Goal: Information Seeking & Learning: Find specific fact

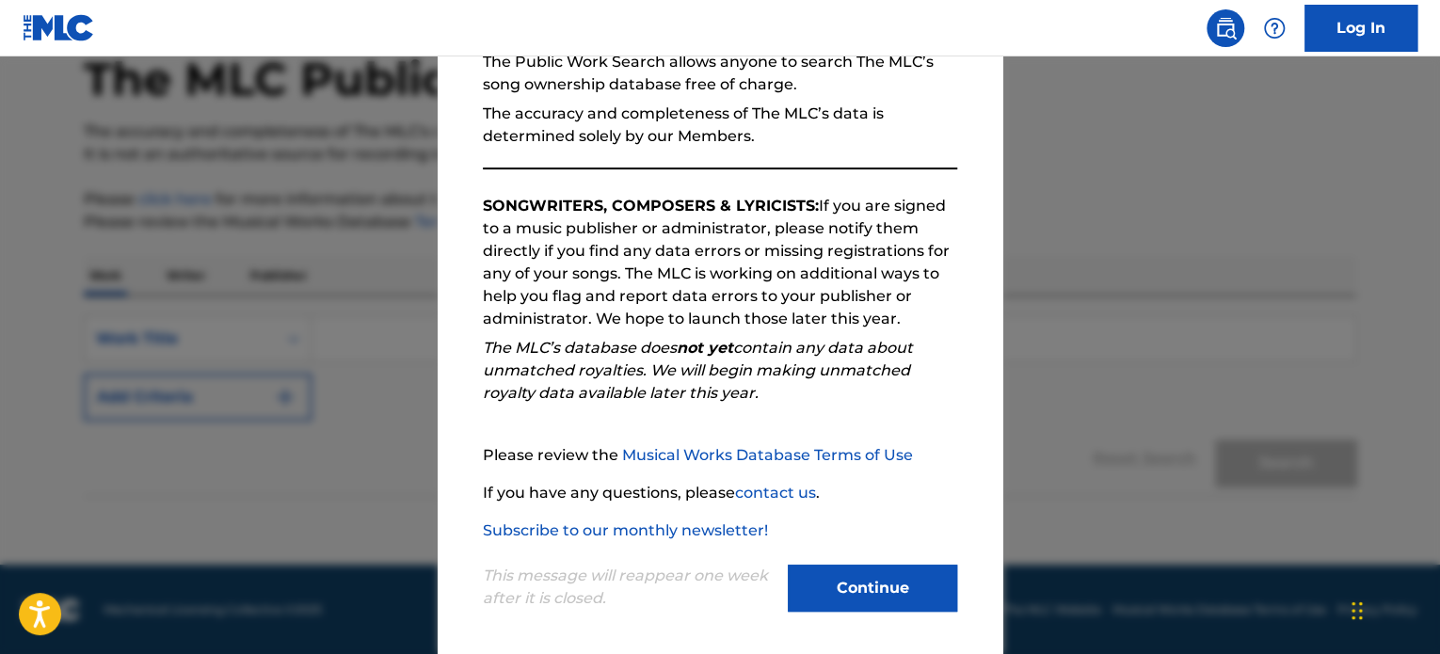
scroll to position [207, 0]
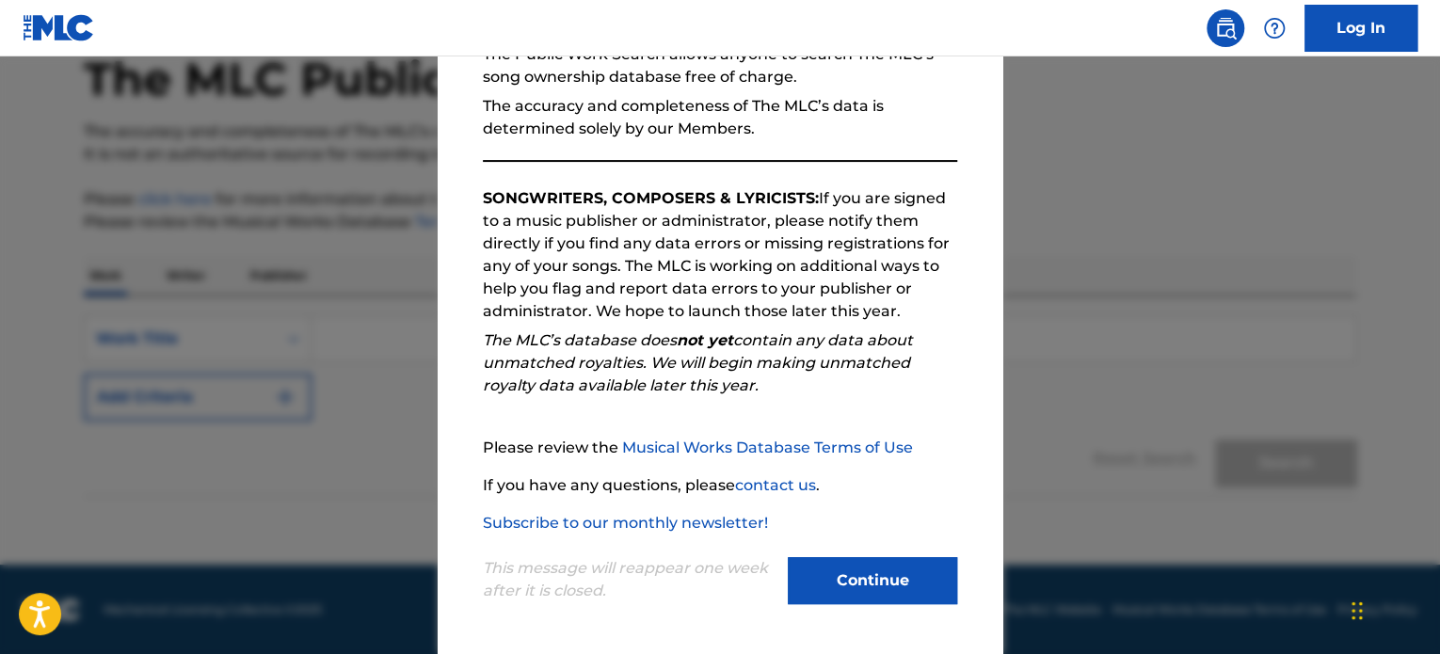
click at [869, 565] on button "Continue" at bounding box center [872, 580] width 169 height 47
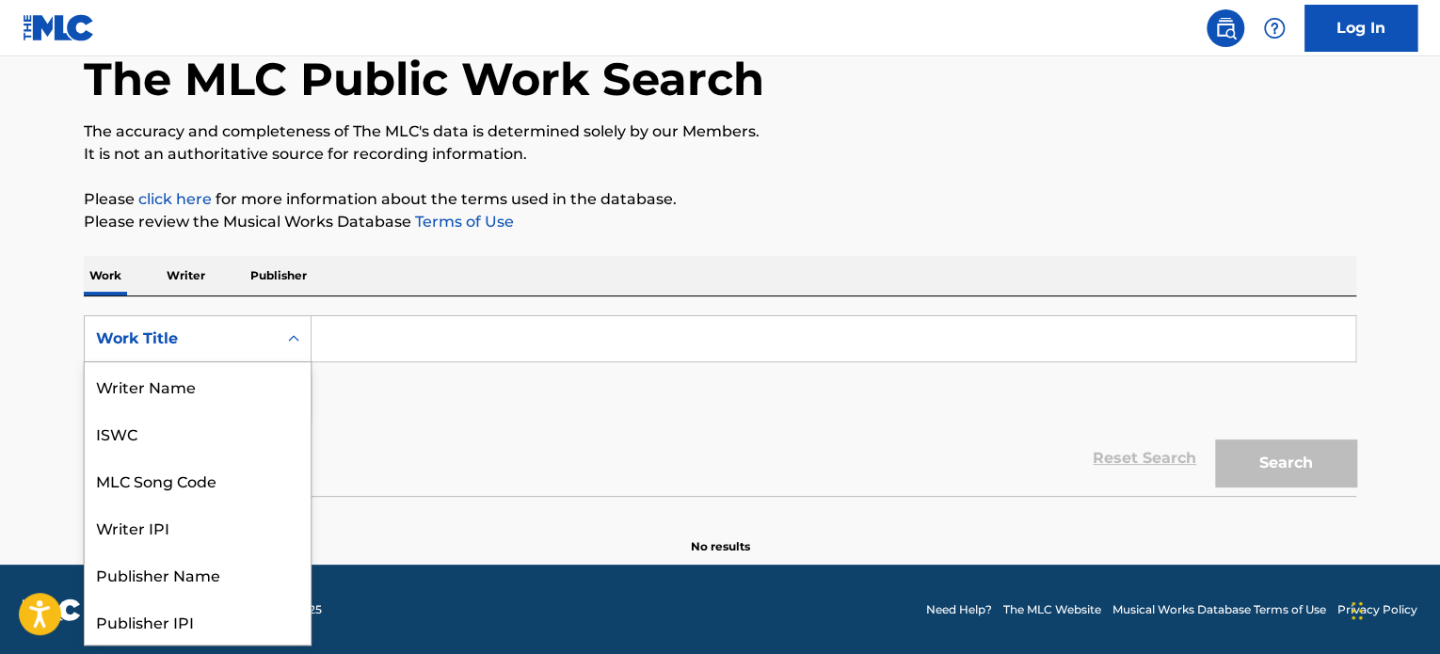
drag, startPoint x: 309, startPoint y: 346, endPoint x: 389, endPoint y: 338, distance: 80.4
click at [312, 346] on div "SearchWithCriteria072a6da4-feb3-4070-aa72-4069efba4ff1 8 results available. Use…" at bounding box center [720, 338] width 1272 height 47
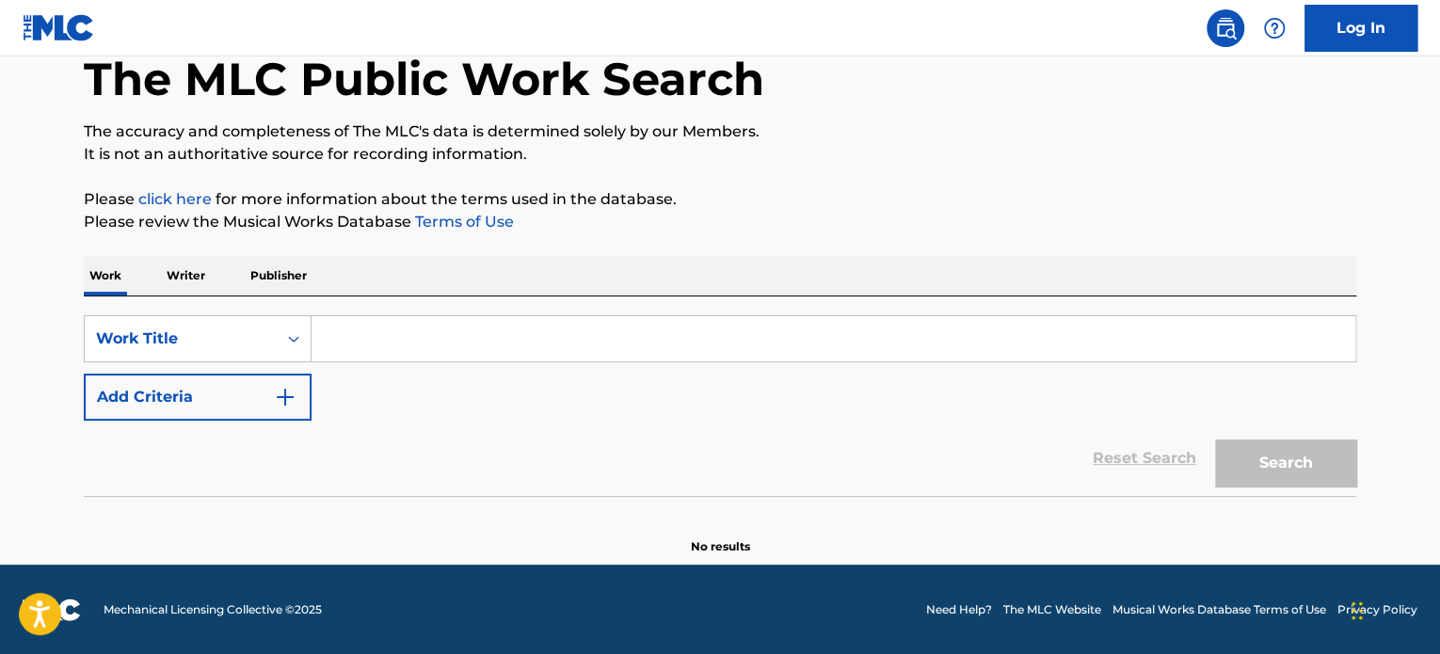
click at [376, 335] on input "Search Form" at bounding box center [832, 338] width 1043 height 45
click at [392, 340] on input "Search Form" at bounding box center [832, 338] width 1043 height 45
paste input "ON BENDED KNEE"
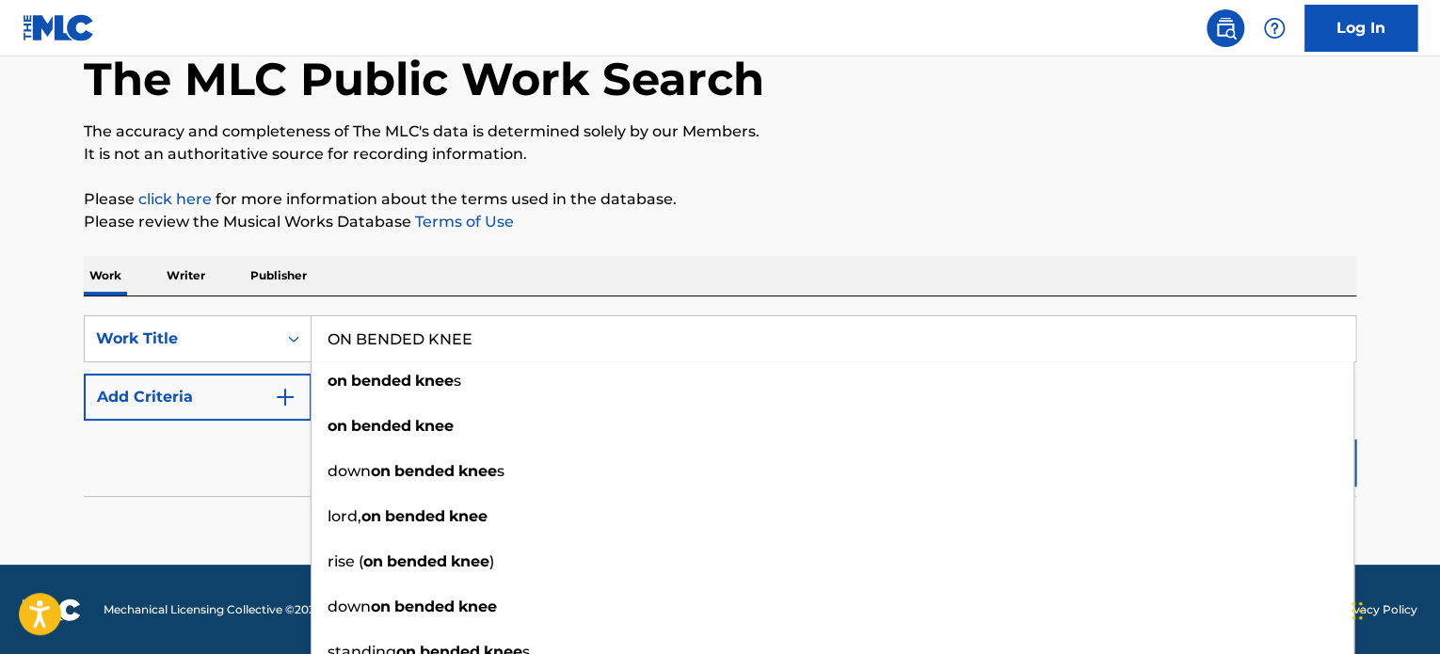
type input "ON BENDED KNEE"
click at [240, 394] on button "Add Criteria" at bounding box center [198, 397] width 228 height 47
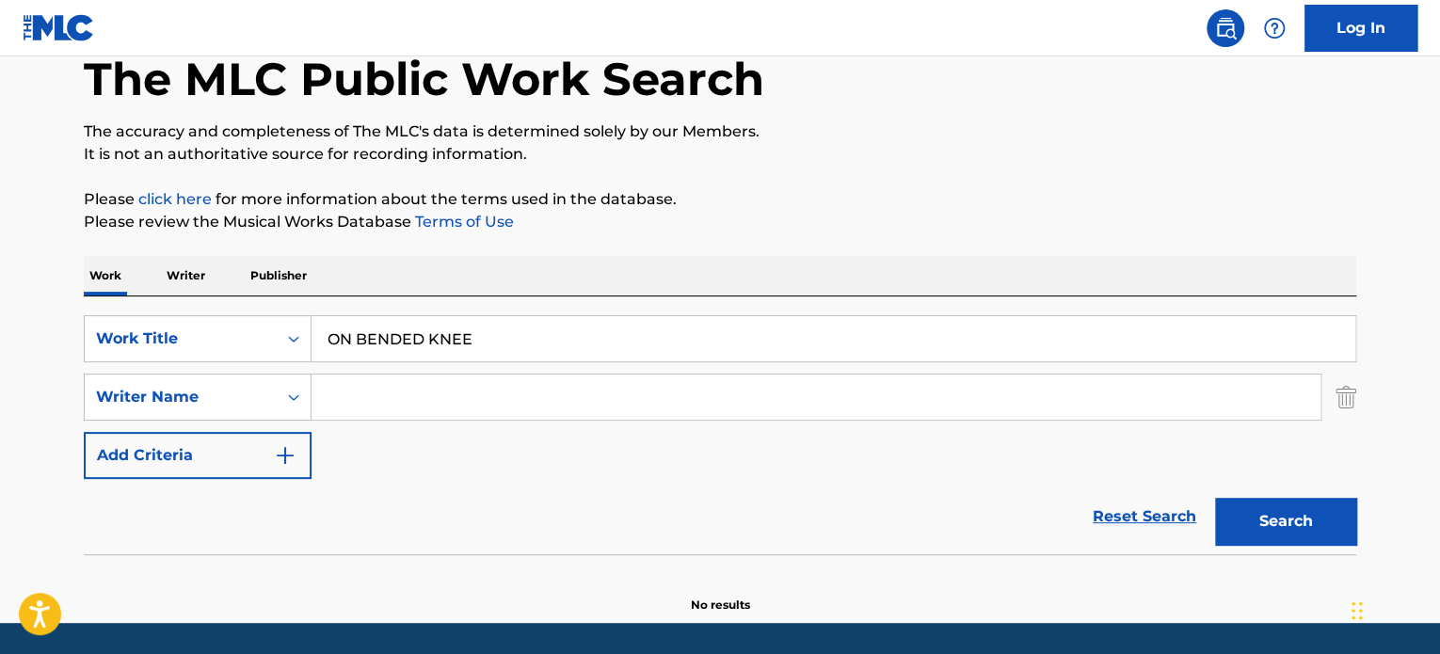
click at [374, 400] on input "Search Form" at bounding box center [815, 396] width 1009 height 45
paste input "[PERSON_NAME] [PERSON_NAME]"
type input "[PERSON_NAME] [PERSON_NAME]"
click at [1215, 498] on button "Search" at bounding box center [1285, 521] width 141 height 47
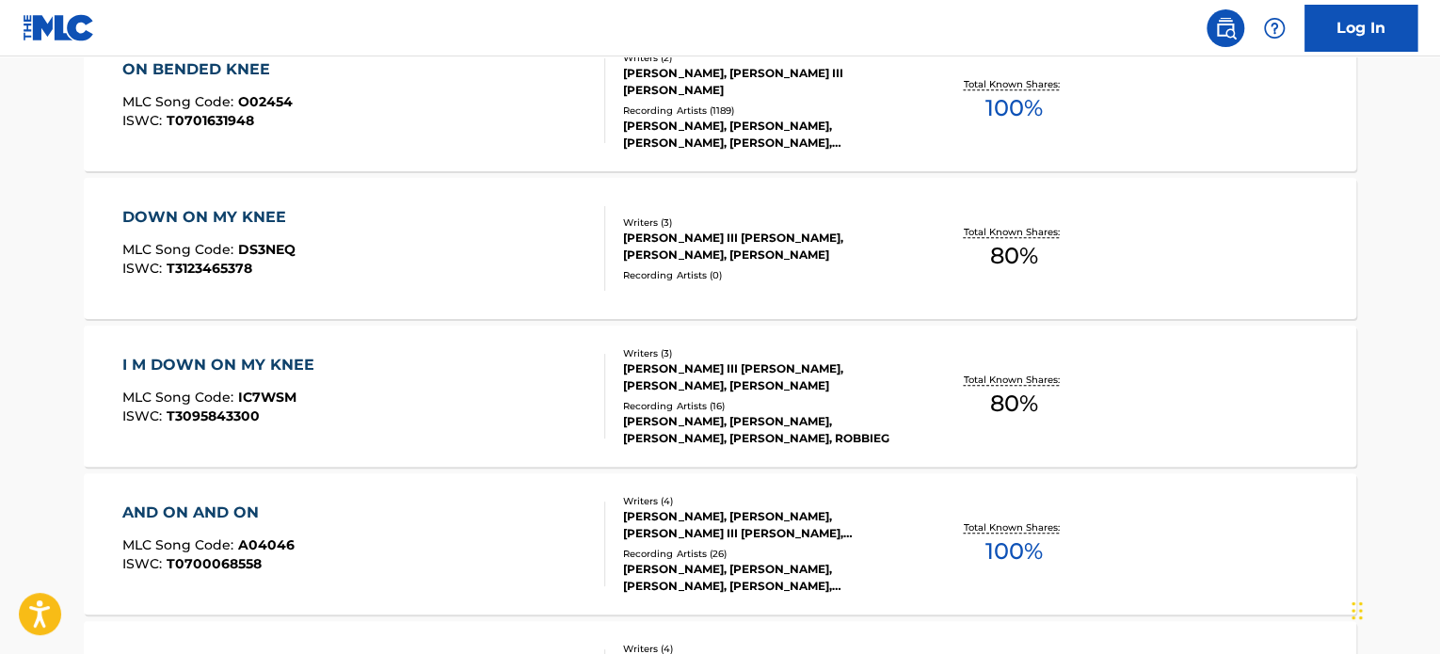
scroll to position [480, 0]
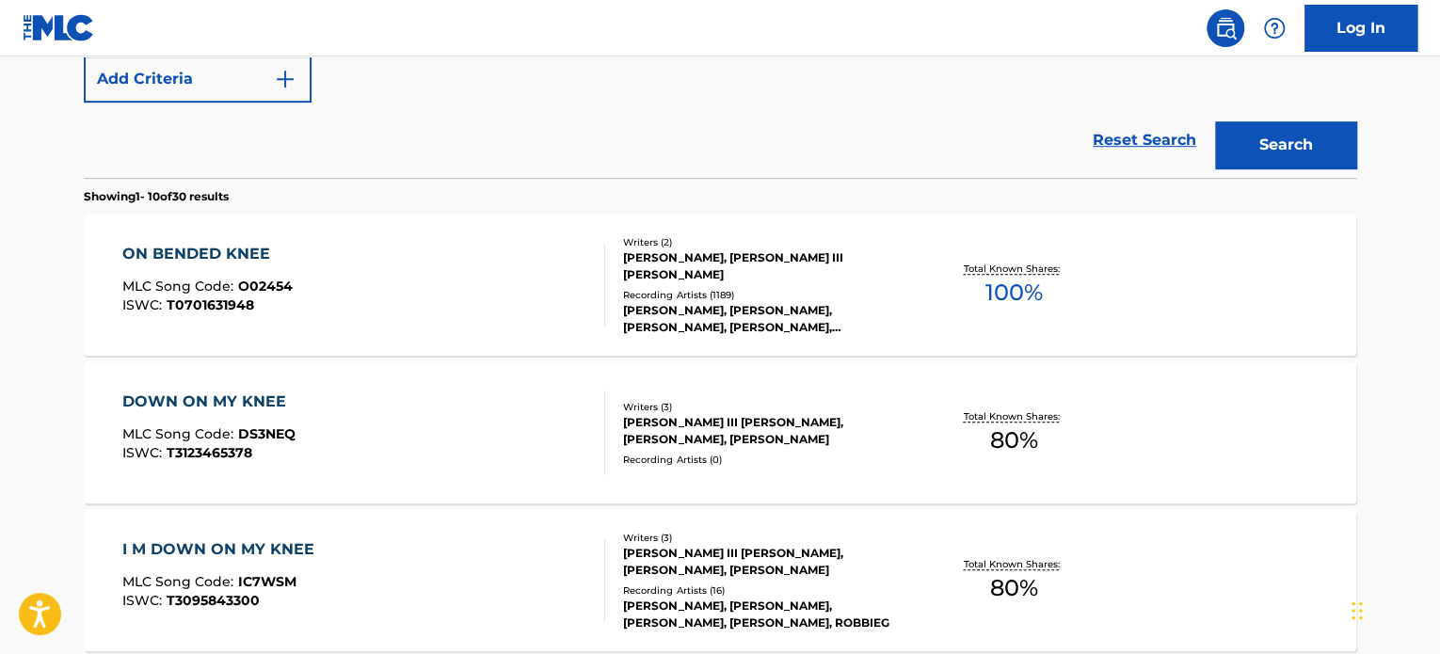
click at [576, 273] on div "ON BENDED KNEE MLC Song Code : O02454 ISWC : T0701631948" at bounding box center [364, 285] width 484 height 85
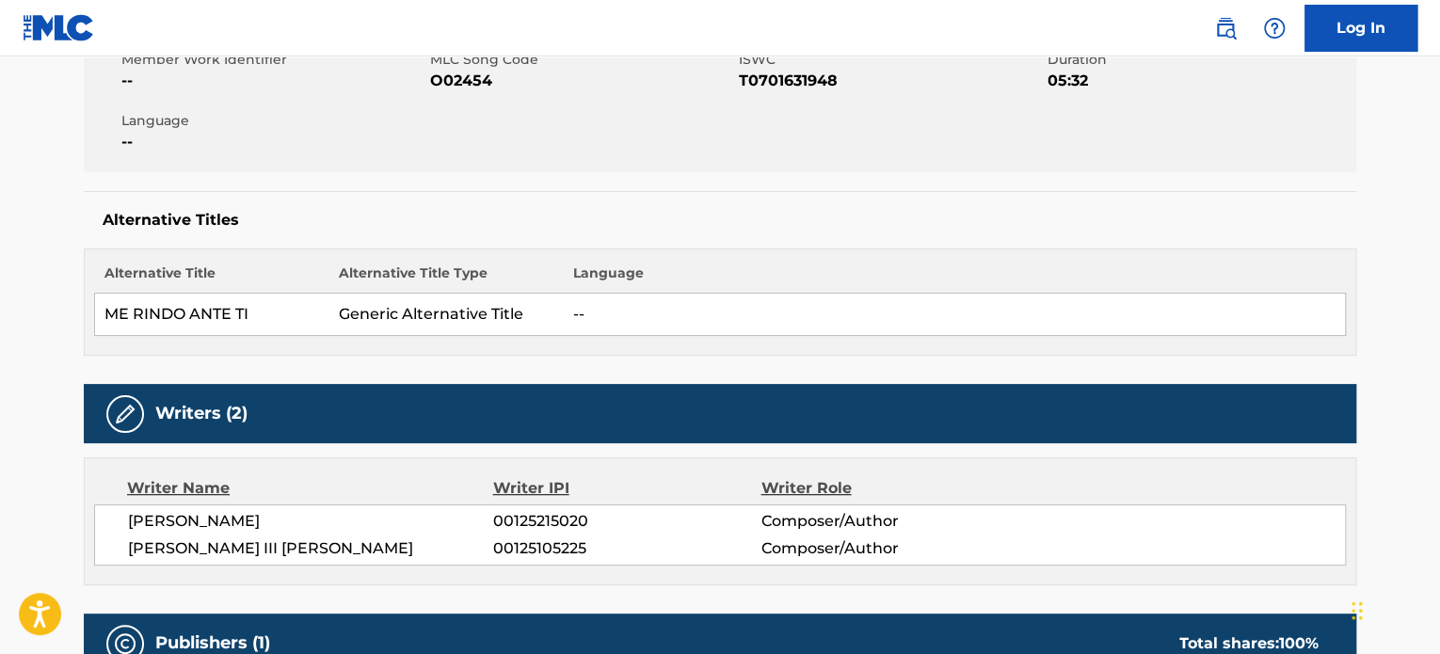
scroll to position [282, 0]
